Goal: Task Accomplishment & Management: Manage account settings

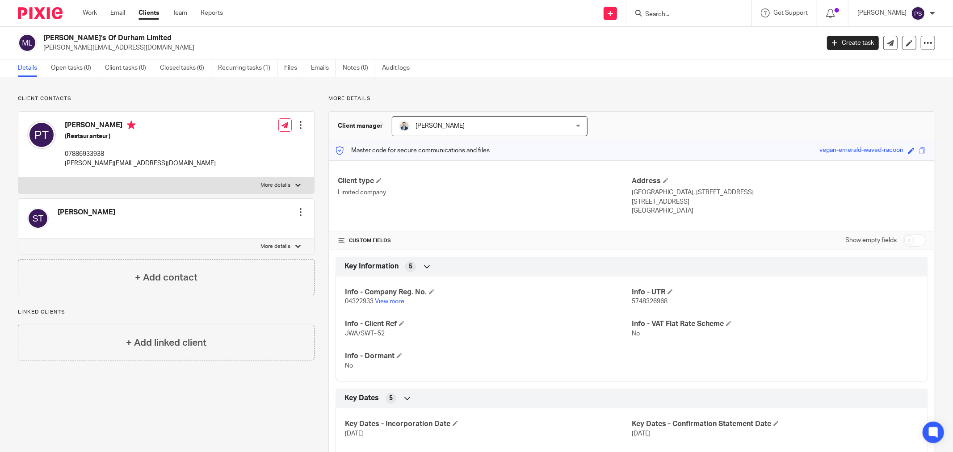
click at [663, 15] on input "Search" at bounding box center [685, 15] width 80 height 8
type input "Six"
click at [685, 34] on link at bounding box center [718, 38] width 151 height 21
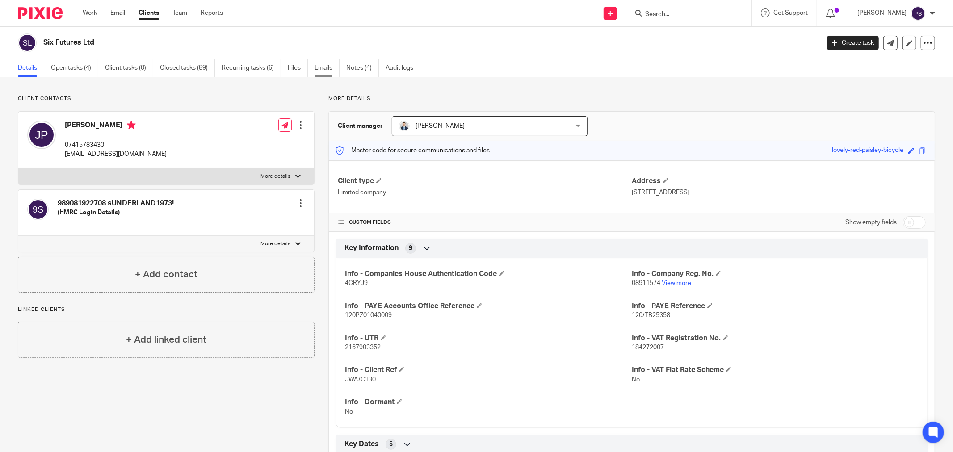
click at [331, 70] on link "Emails" at bounding box center [327, 67] width 25 height 17
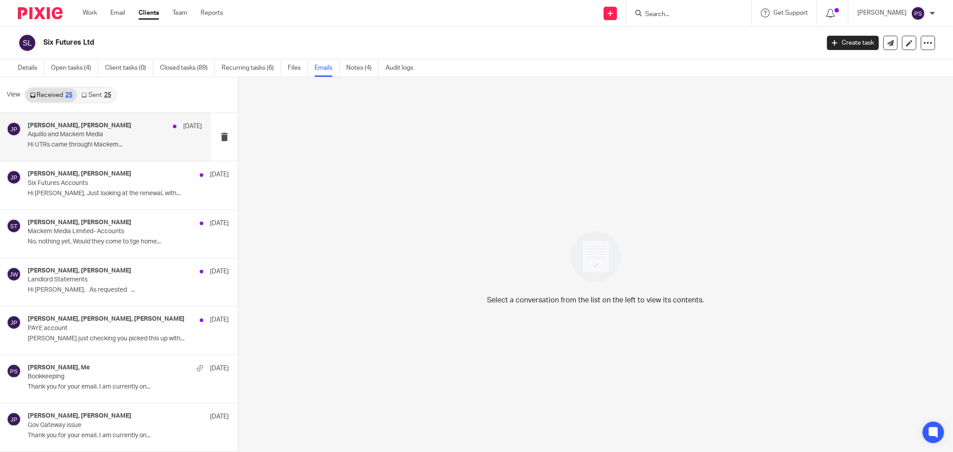
click at [119, 143] on p "Hi UTRs came through! Mackem..." at bounding box center [115, 145] width 174 height 8
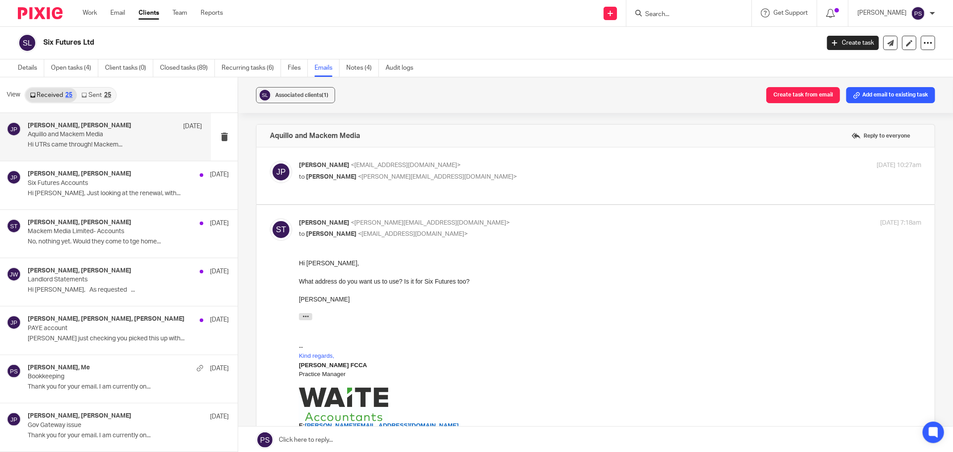
click at [376, 171] on div "Juli Poulton <juli.poulton@gmail.com> to Sara Tomczak <sara@waiteaccountants.co…" at bounding box center [506, 171] width 415 height 21
checkbox input "true"
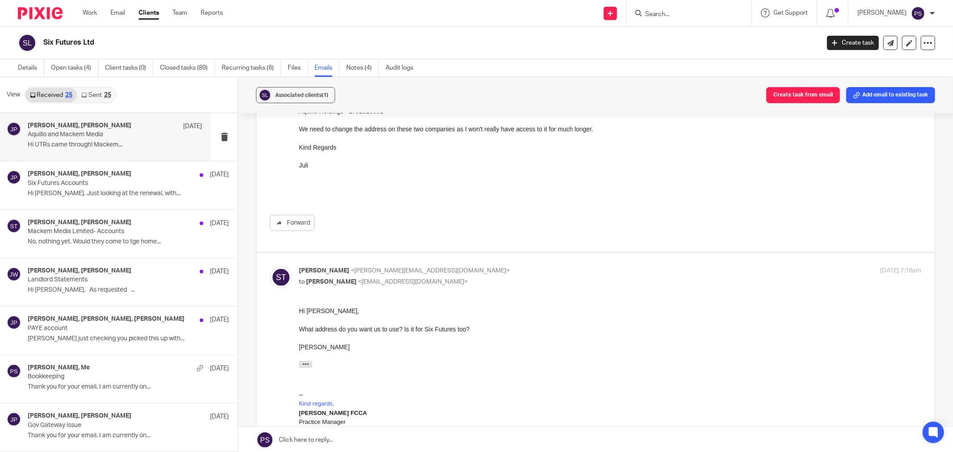
scroll to position [298, 0]
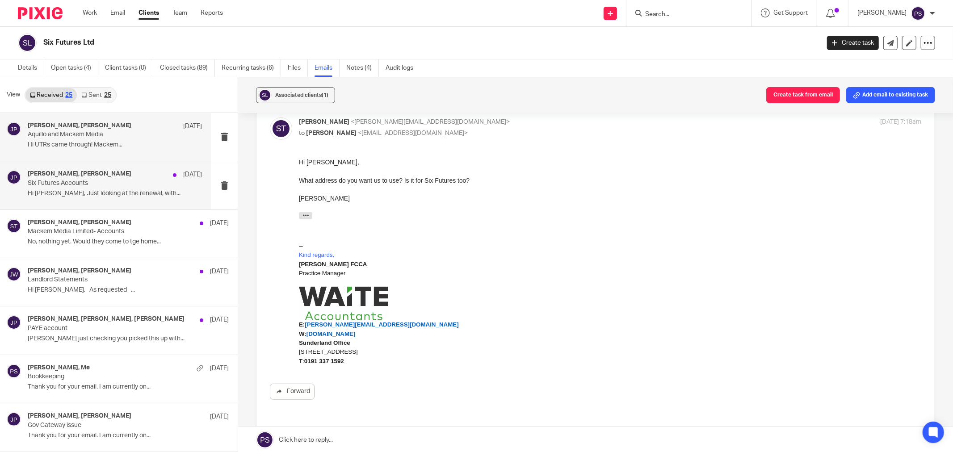
click at [87, 198] on div "Jason Waite, Juli Poulton 17 Jun Six Futures Accounts Hi Jason, Just looking at…" at bounding box center [115, 185] width 174 height 30
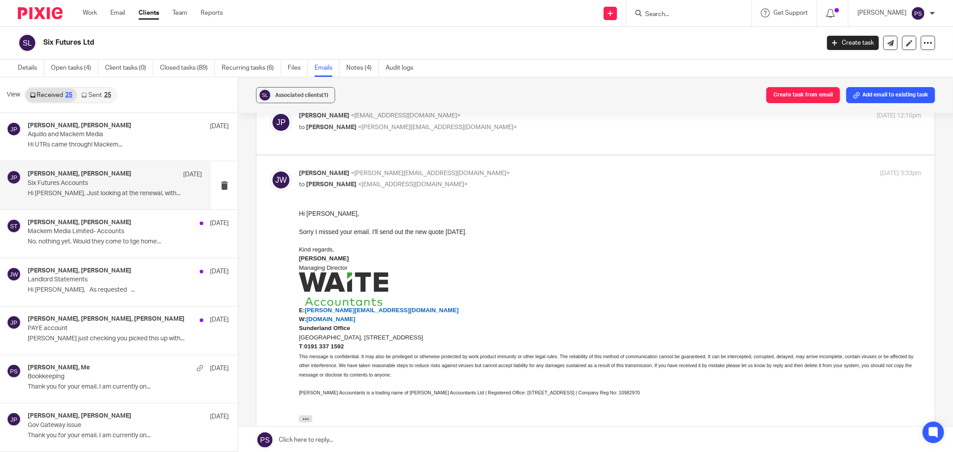
scroll to position [0, 0]
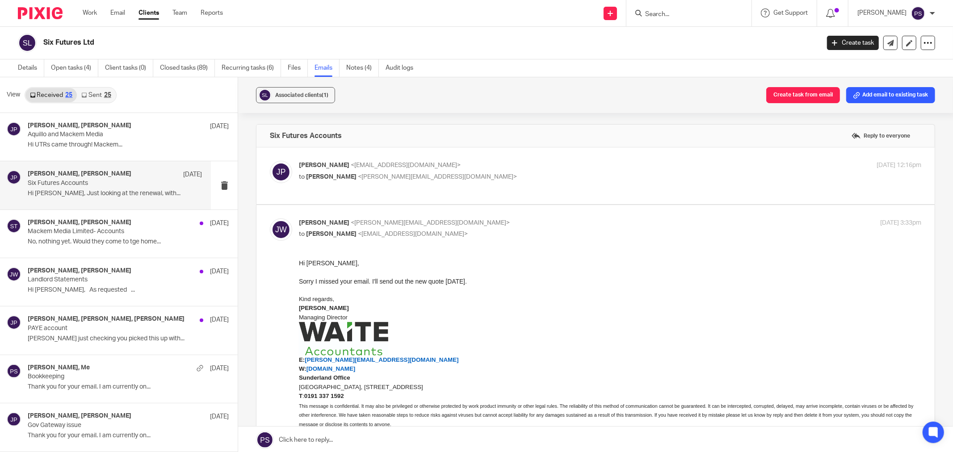
click at [359, 171] on div "Juli Poulton <juli.poulton@gmail.com> to Jason Waite <jason@waiteaccountants.co…" at bounding box center [506, 171] width 415 height 21
checkbox input "true"
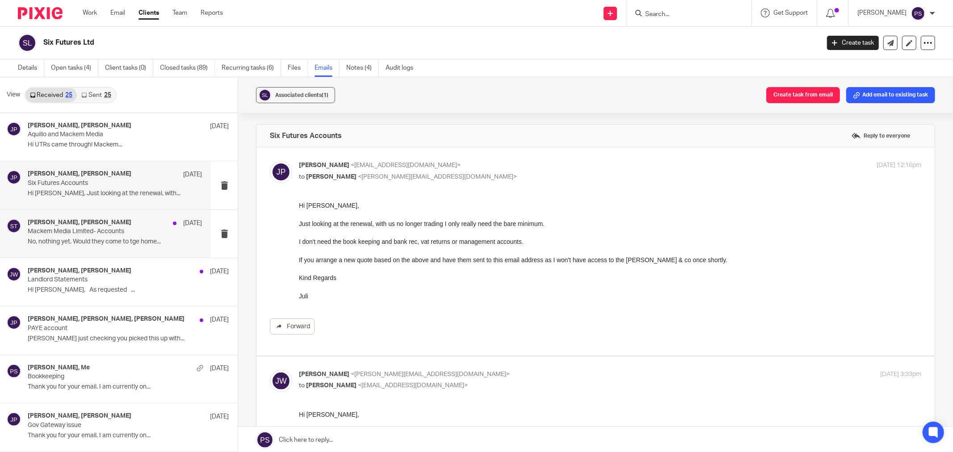
click at [113, 234] on p "Mackem Media Limited- Accounts" at bounding box center [97, 232] width 139 height 8
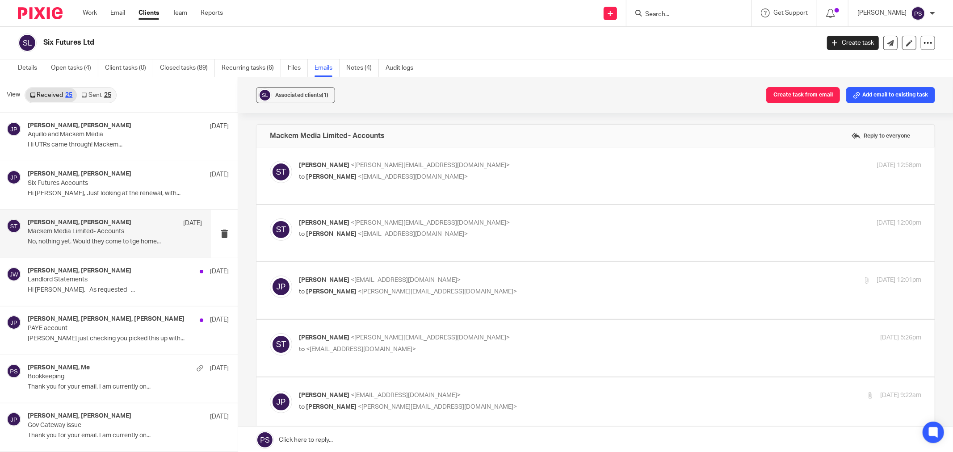
click at [357, 156] on label at bounding box center [596, 175] width 678 height 57
click at [270, 160] on input "checkbox" at bounding box center [270, 160] width 0 height 0
checkbox input "true"
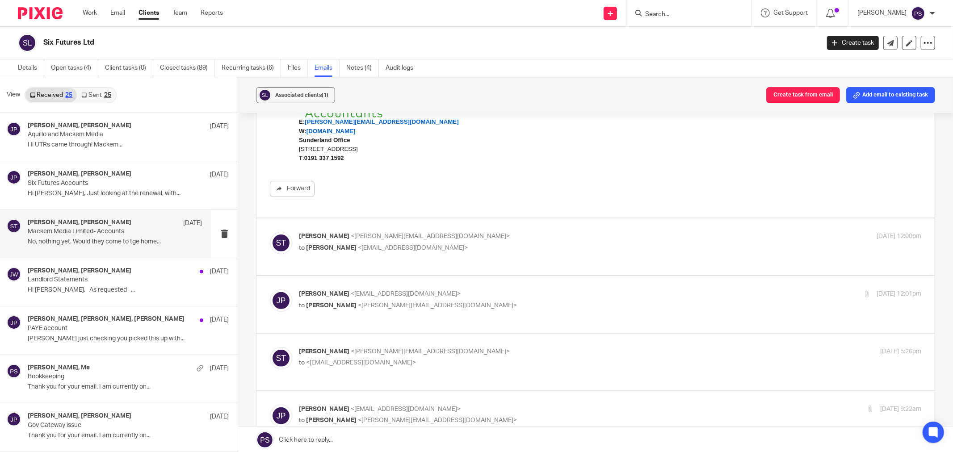
scroll to position [248, 0]
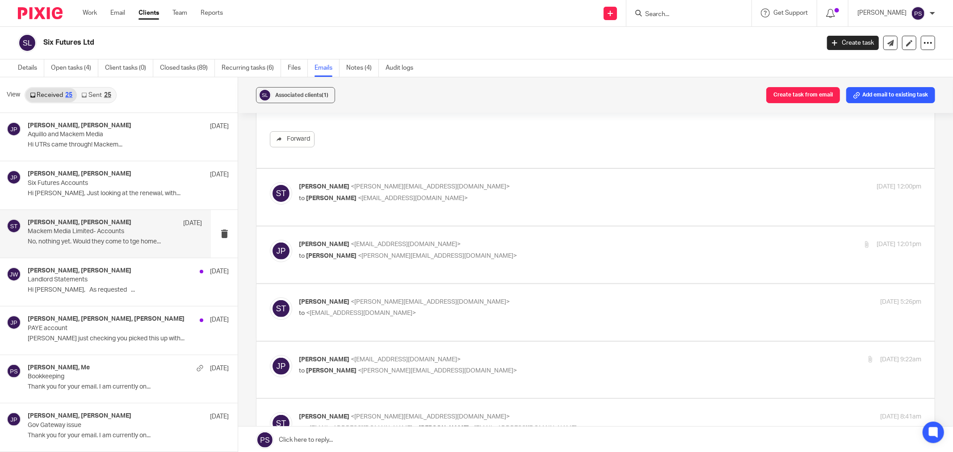
click at [351, 189] on span "<sara@waiteaccountants.co.uk>" at bounding box center [430, 187] width 159 height 6
checkbox input "true"
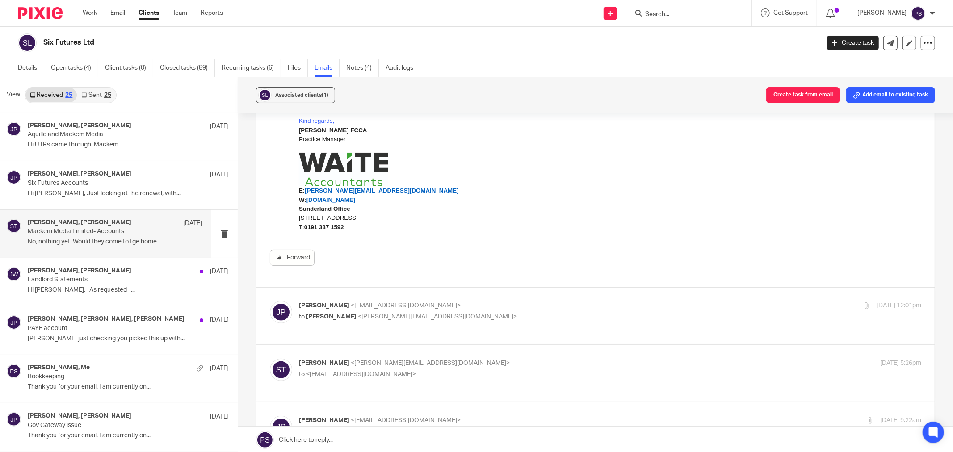
scroll to position [497, 0]
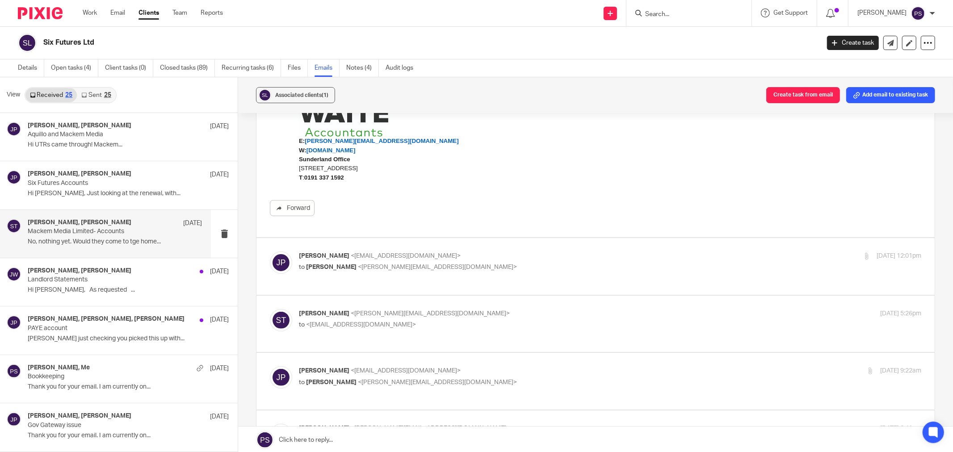
click at [406, 259] on p "Juli Poulton <juli.poulton@martinco.com>" at bounding box center [506, 256] width 415 height 9
checkbox input "true"
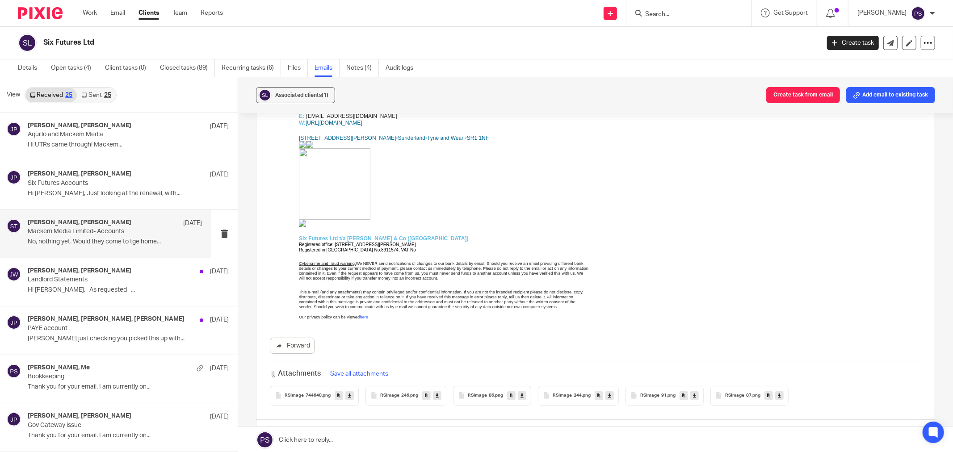
scroll to position [944, 0]
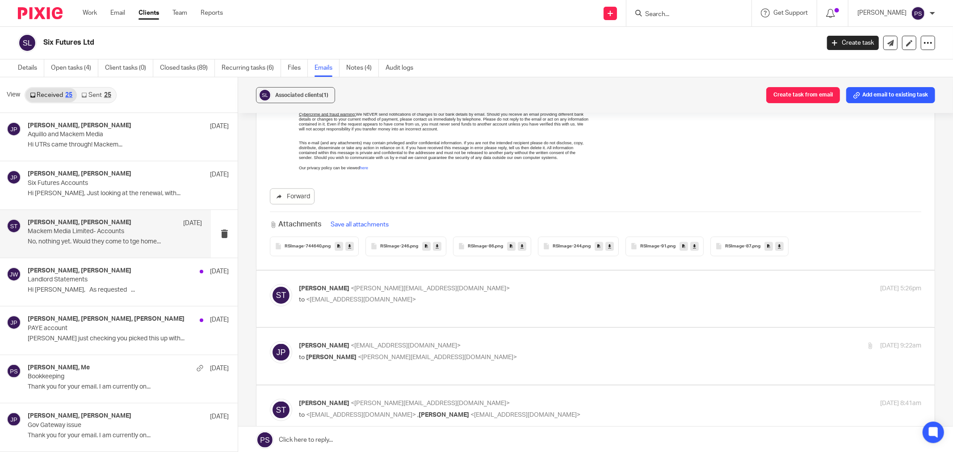
click at [349, 284] on p "Sara Tomczak <sara@waiteaccountants.co.uk>" at bounding box center [506, 288] width 415 height 9
checkbox input "true"
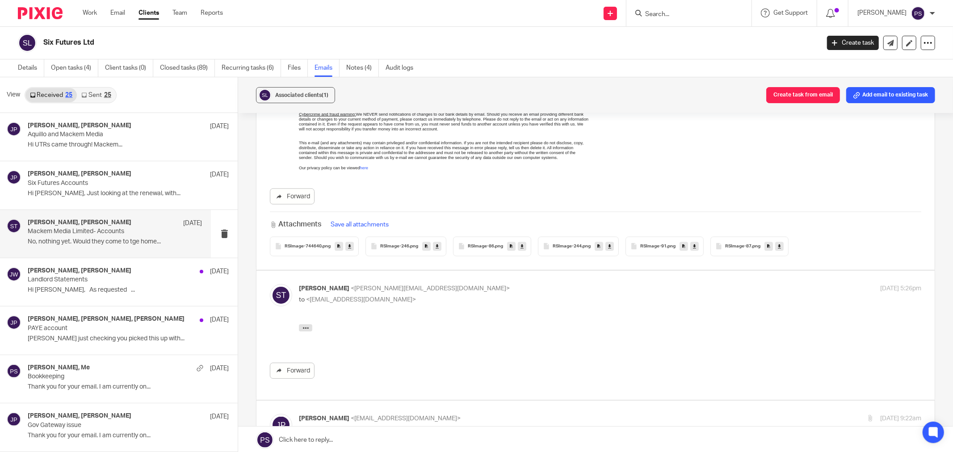
scroll to position [1092, 0]
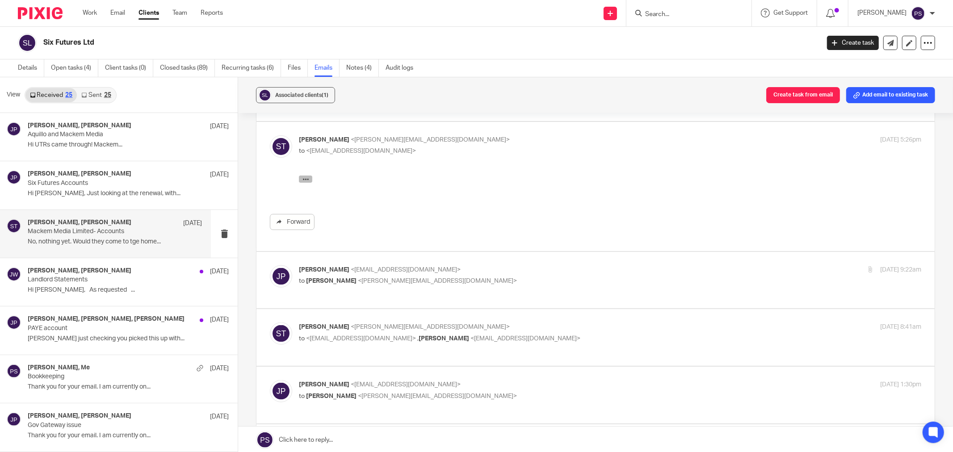
click at [308, 176] on icon "button" at bounding box center [306, 179] width 7 height 7
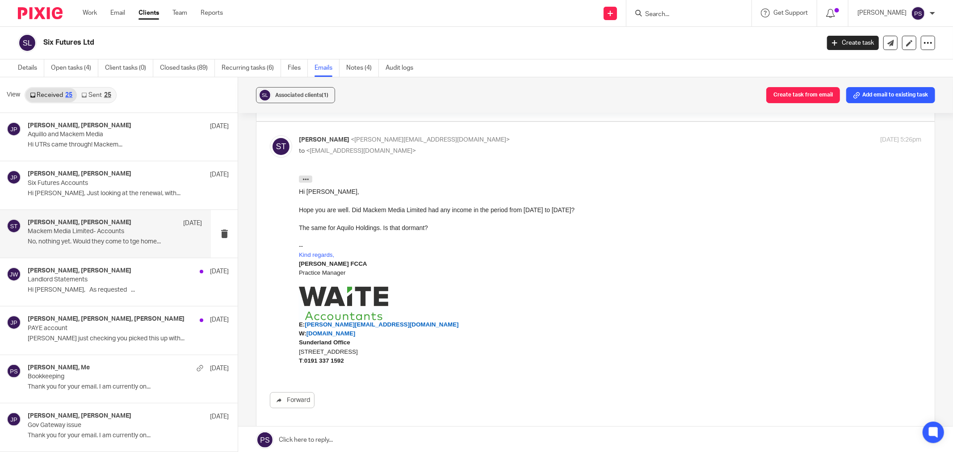
scroll to position [1291, 0]
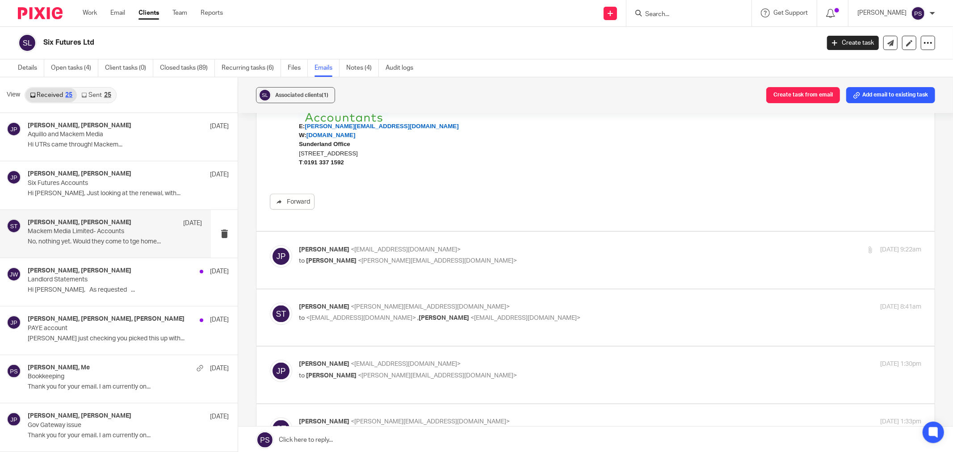
click at [412, 258] on span "<sara@waiteaccountants.co.uk>" at bounding box center [437, 261] width 159 height 6
checkbox input "true"
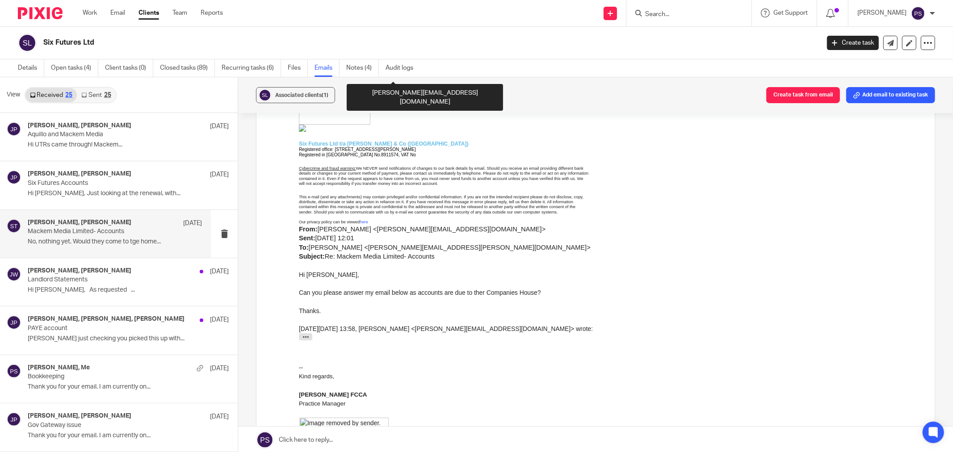
scroll to position [1986, 0]
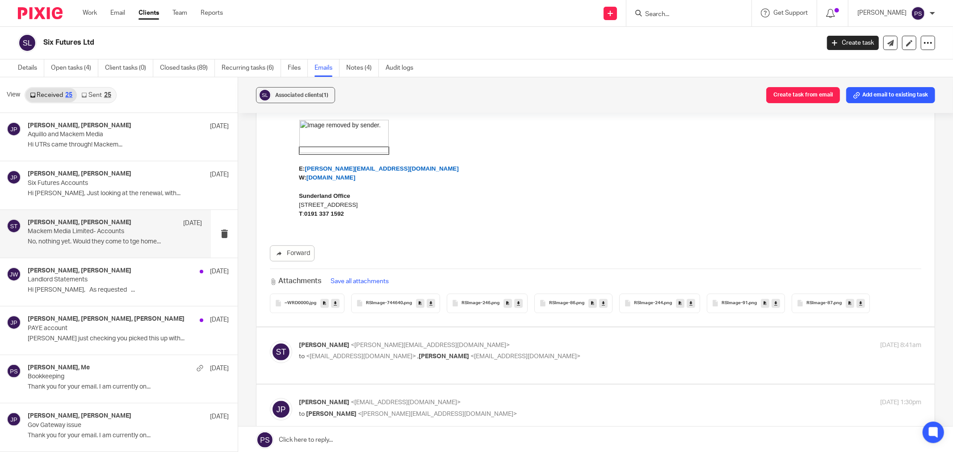
click at [360, 343] on span "<sara@waiteaccountants.co.uk>" at bounding box center [430, 345] width 159 height 6
checkbox input "true"
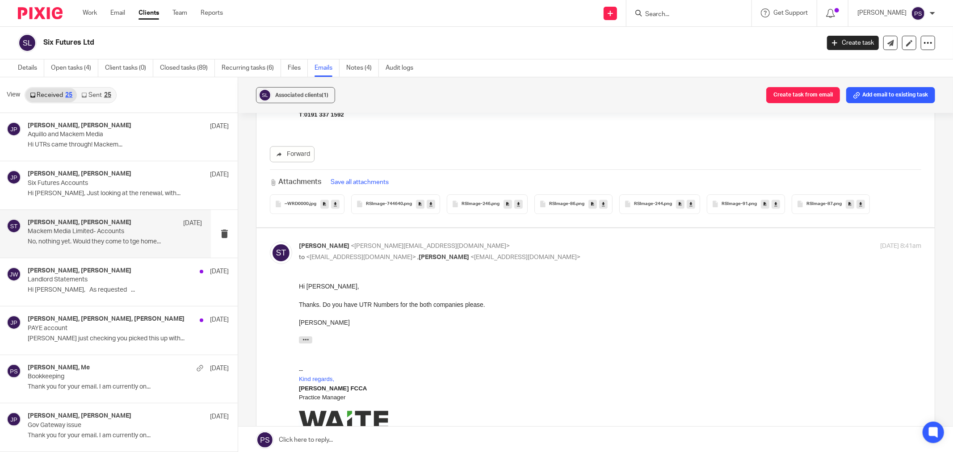
scroll to position [2384, 0]
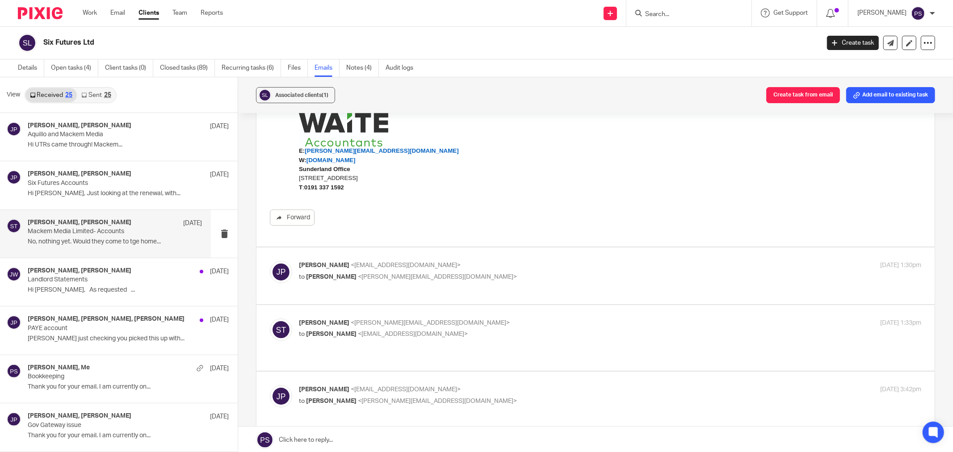
click at [367, 285] on div "Juli Poulton <juli.poulton@gmail.com> to Sara Tomczak <sara@waiteaccountants.co…" at bounding box center [596, 276] width 652 height 30
click at [368, 278] on span "<sara@waiteaccountants.co.uk>" at bounding box center [437, 277] width 159 height 6
checkbox input "true"
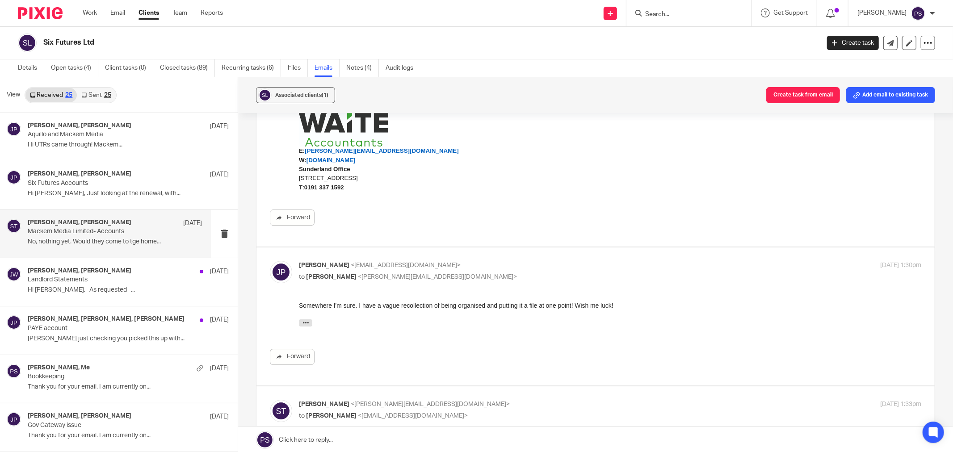
scroll to position [2582, 0]
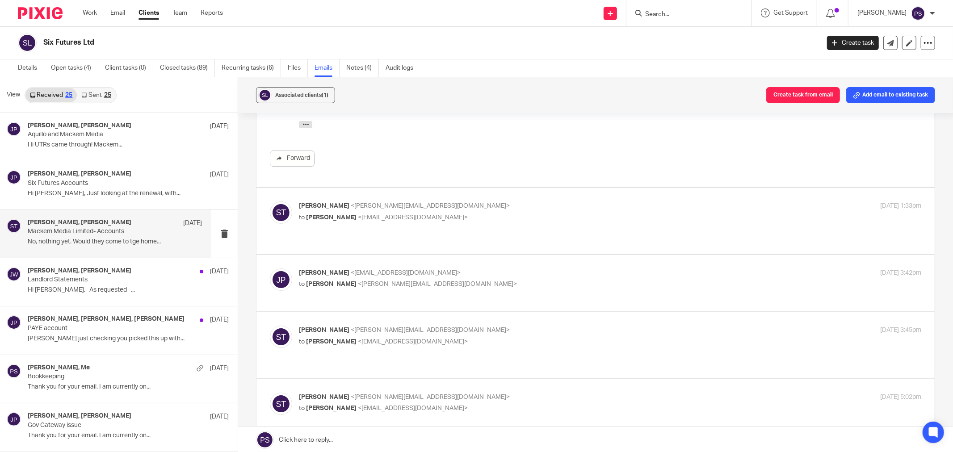
click at [340, 222] on p "to Juli Poulton <juli.poulton@gmail.com>" at bounding box center [506, 217] width 415 height 9
checkbox input "true"
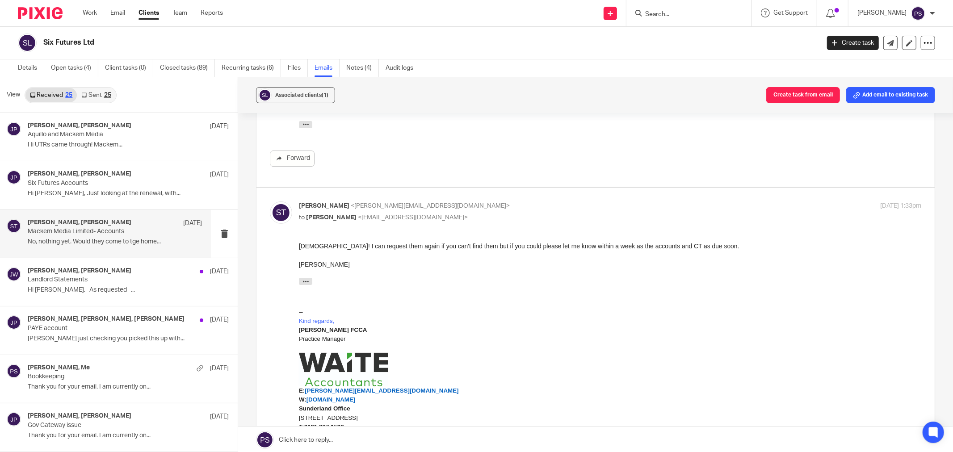
scroll to position [0, 0]
